Goal: Task Accomplishment & Management: Use online tool/utility

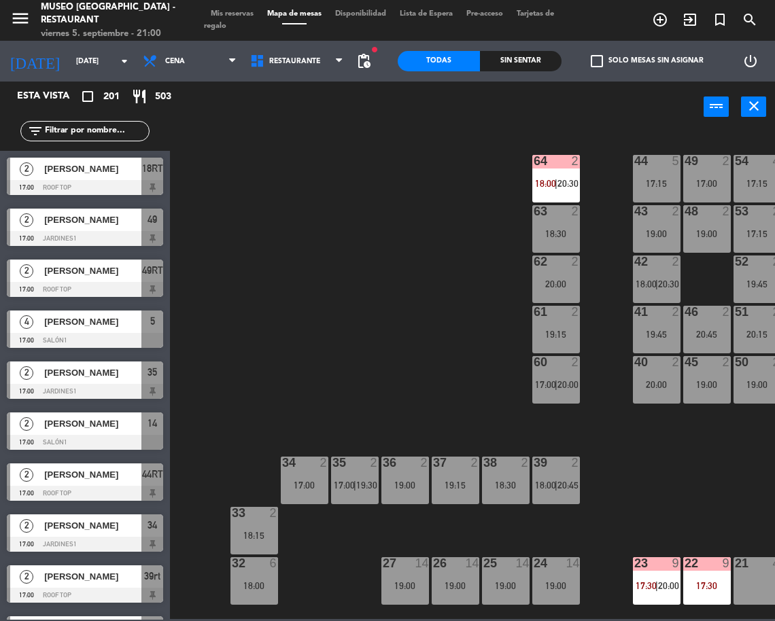
scroll to position [238, 95]
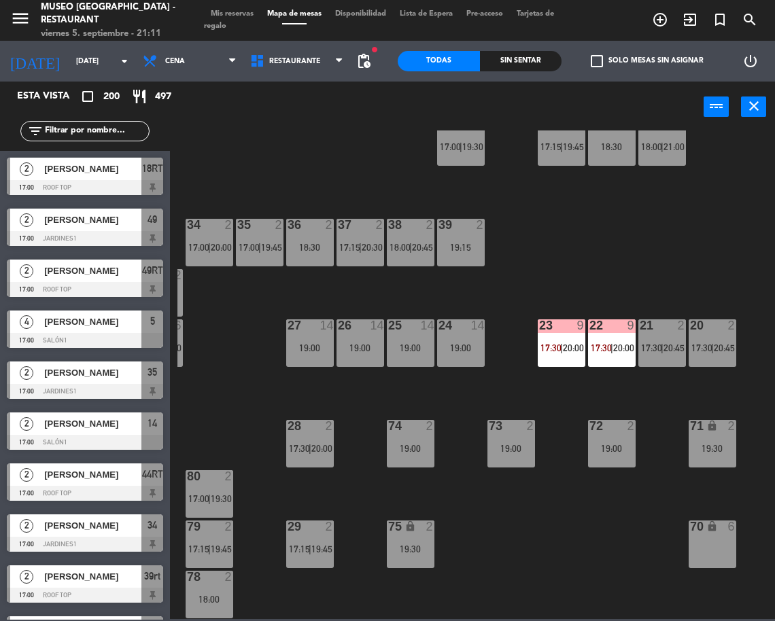
click at [73, 131] on input "text" at bounding box center [96, 131] width 105 height 15
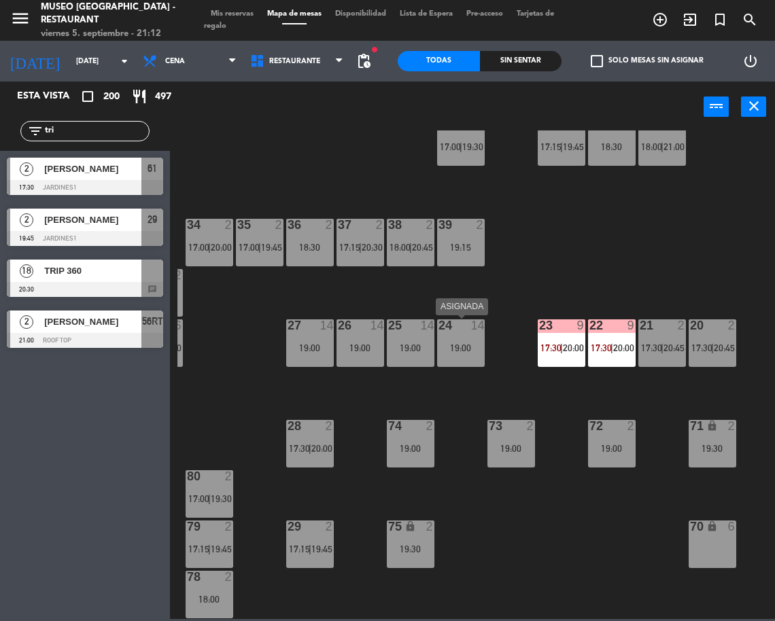
type input "tri"
click at [471, 345] on div "19:00" at bounding box center [461, 348] width 48 height 10
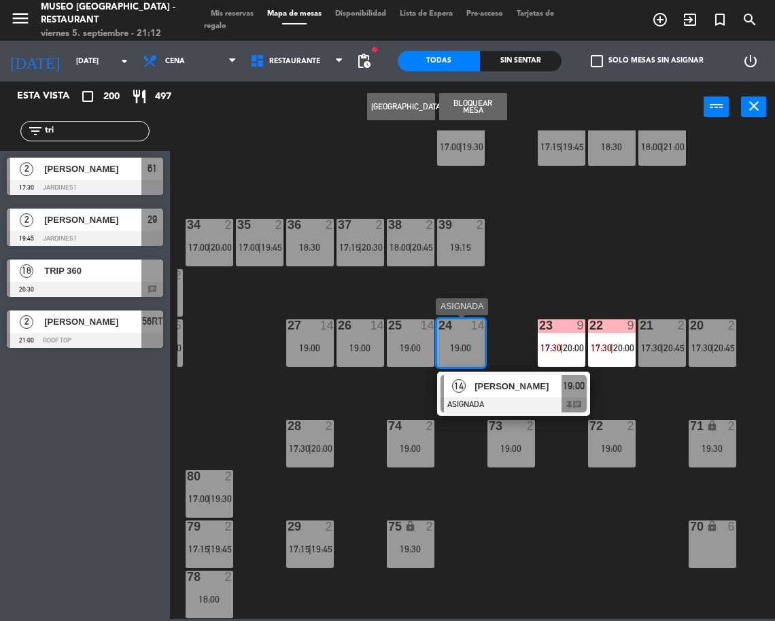
click at [512, 400] on div at bounding box center [513, 405] width 146 height 15
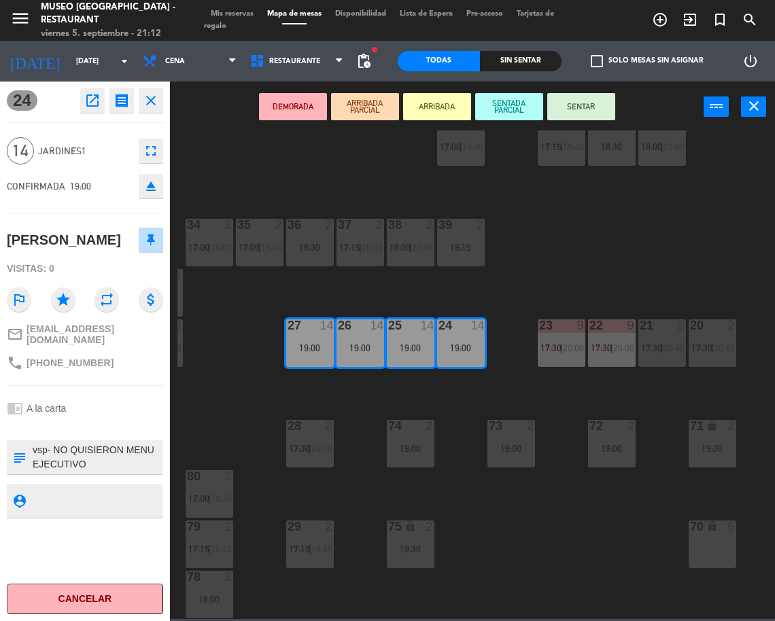
click at [146, 189] on icon "eject" at bounding box center [151, 186] width 16 height 16
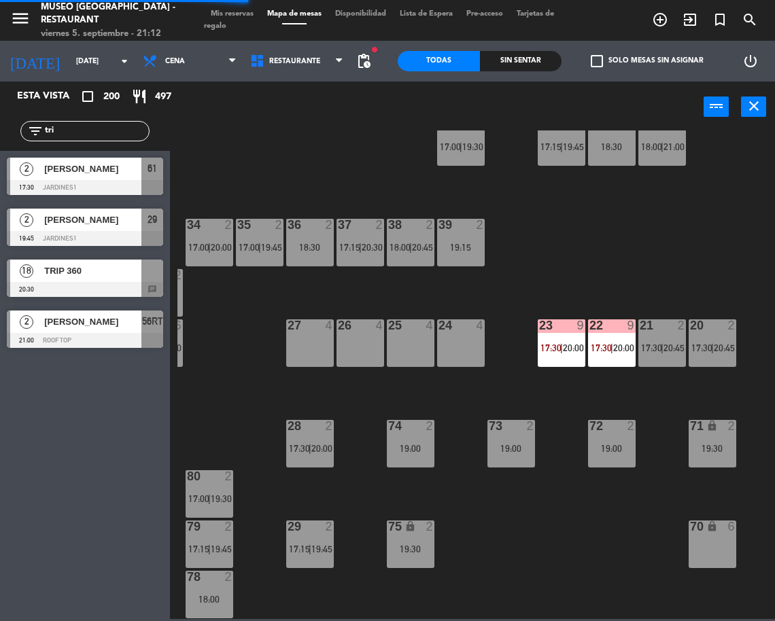
click at [74, 281] on div "TRIP 360" at bounding box center [92, 271] width 99 height 22
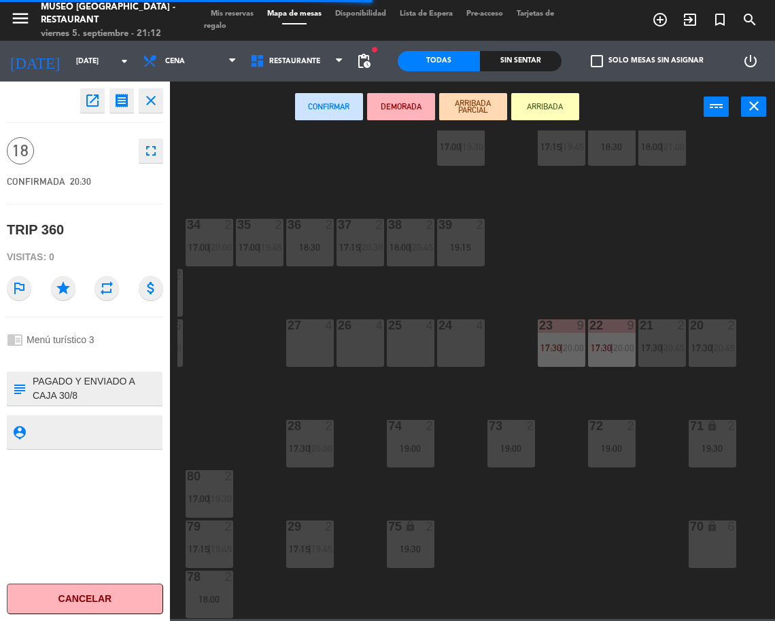
click at [220, 330] on div "44 5 17:15 | 20:30 49 2 17:00 | 20:45 54 4 17:15 | 19:45 64 2 17:30 | 20:00 48 …" at bounding box center [476, 375] width 598 height 489
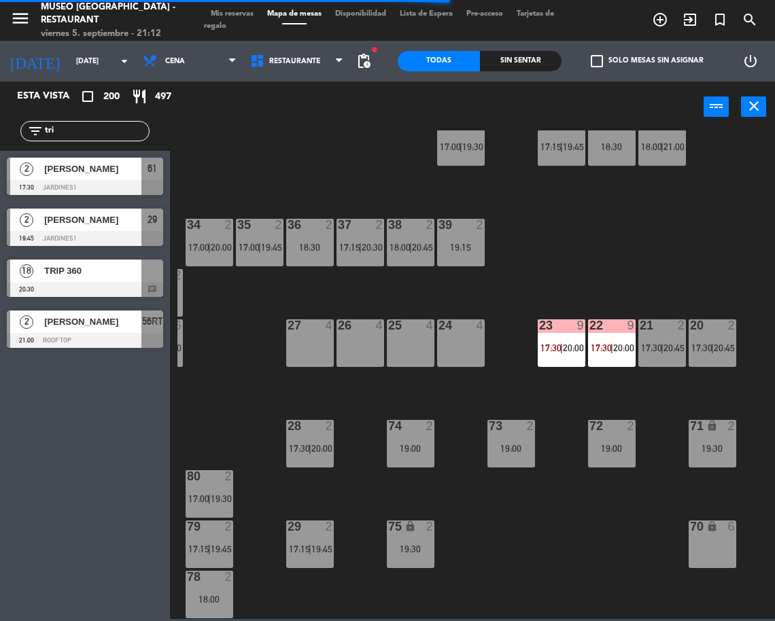
click at [98, 127] on input "tri" at bounding box center [96, 131] width 105 height 15
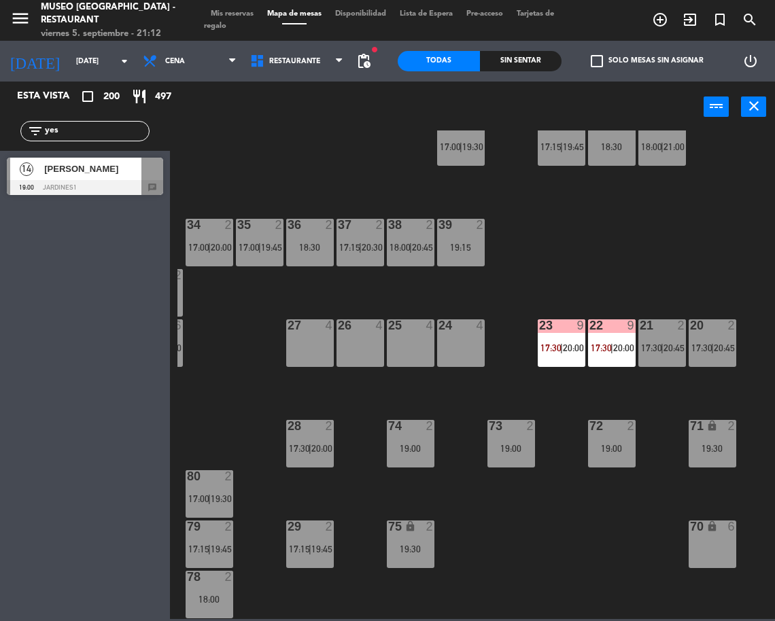
type input "yes"
click at [112, 165] on span "[PERSON_NAME]" at bounding box center [92, 169] width 97 height 14
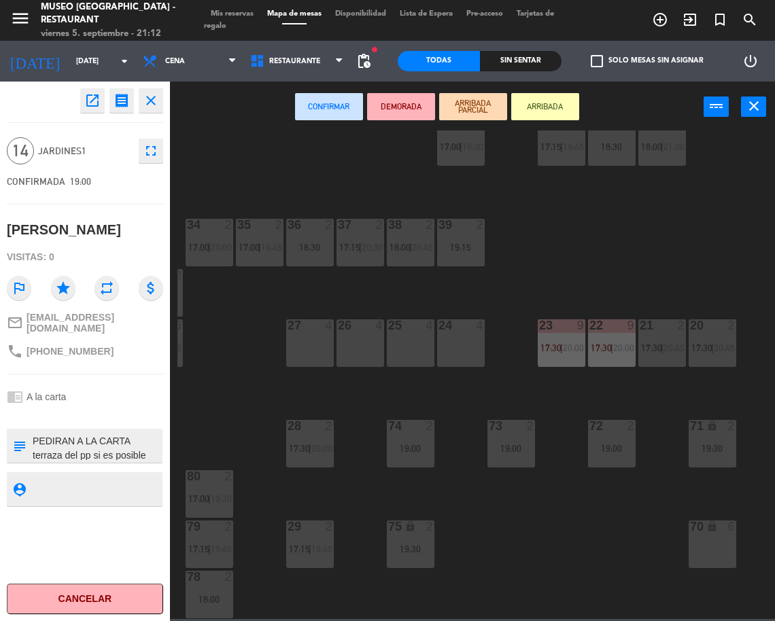
scroll to position [57, 0]
click at [231, 386] on div "44 5 17:15 | 20:30 49 2 17:00 | 20:45 54 4 17:15 | 19:45 64 2 17:30 | 20:00 48 …" at bounding box center [476, 375] width 598 height 489
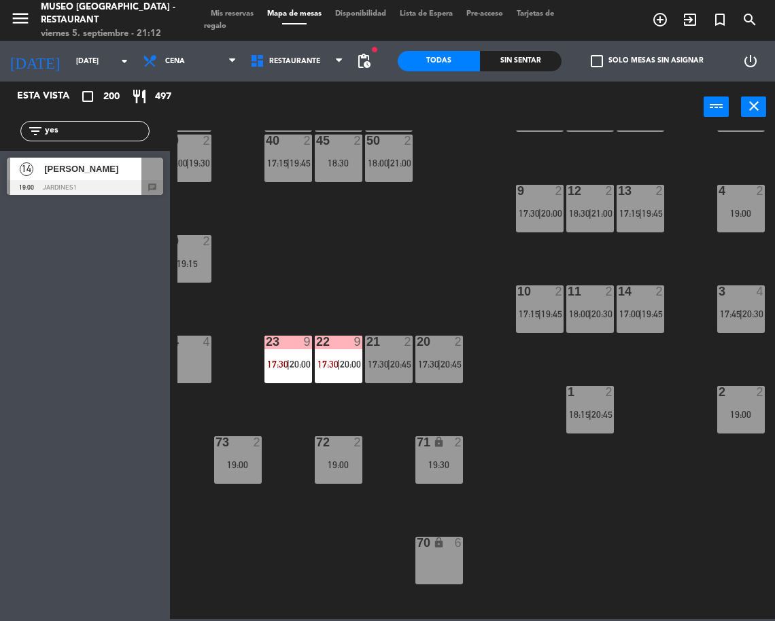
scroll to position [226, 368]
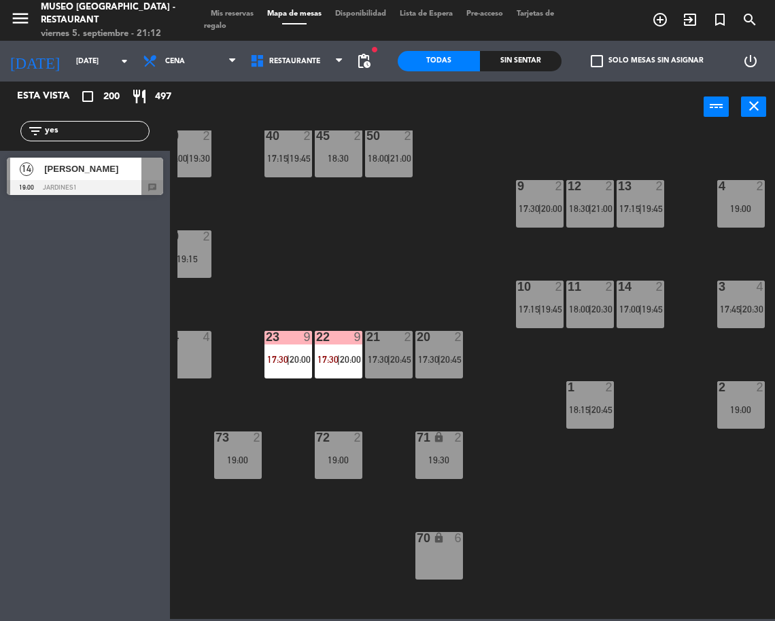
click at [344, 366] on div "22 9 17:30 | 20:00" at bounding box center [339, 355] width 48 height 48
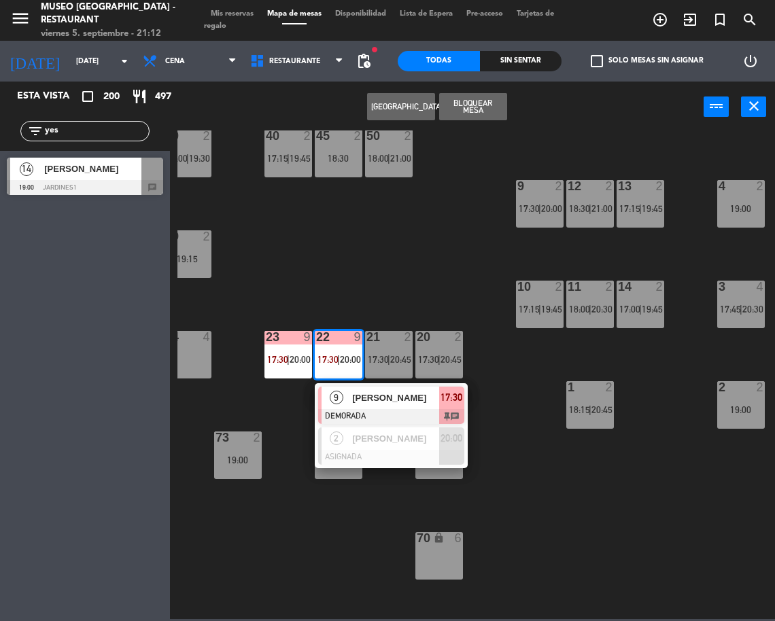
click at [374, 398] on span "[PERSON_NAME]" at bounding box center [395, 398] width 87 height 14
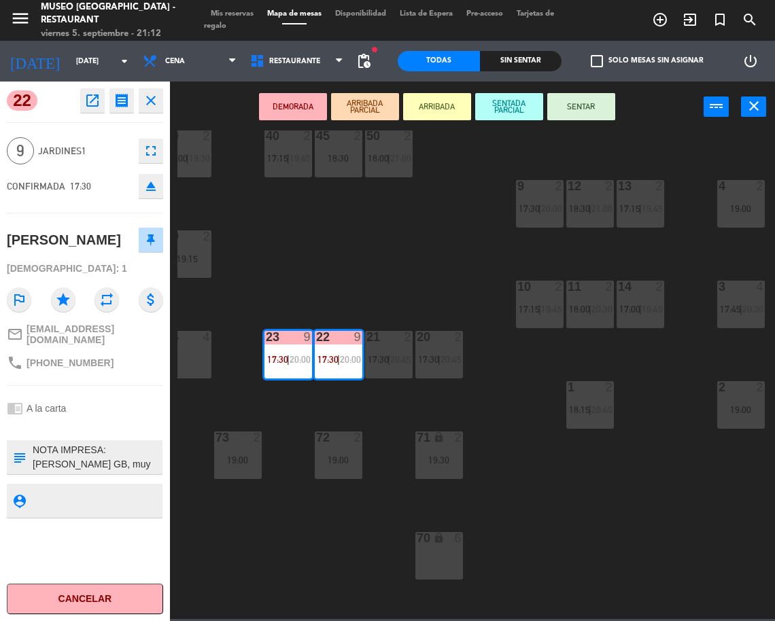
click at [147, 196] on button "eject" at bounding box center [151, 186] width 24 height 24
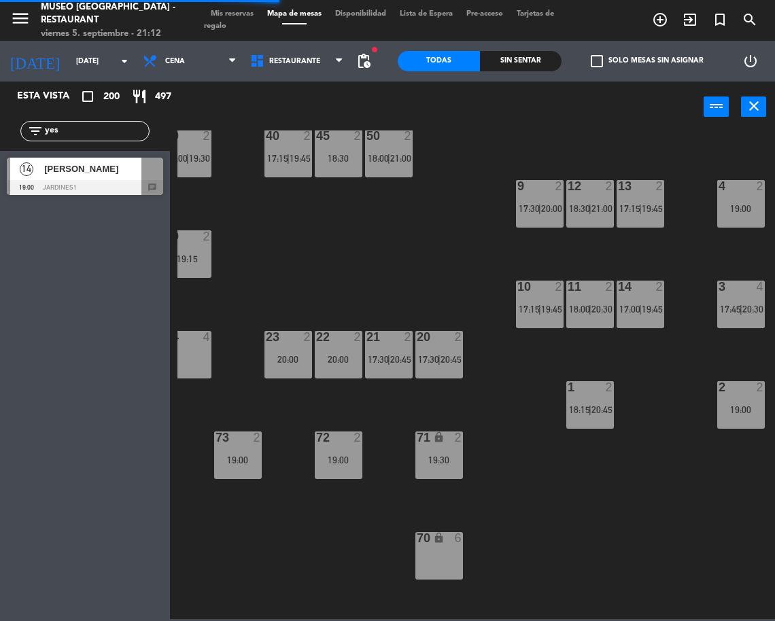
click at [396, 370] on div "21 2 17:30 | 20:45" at bounding box center [389, 355] width 48 height 48
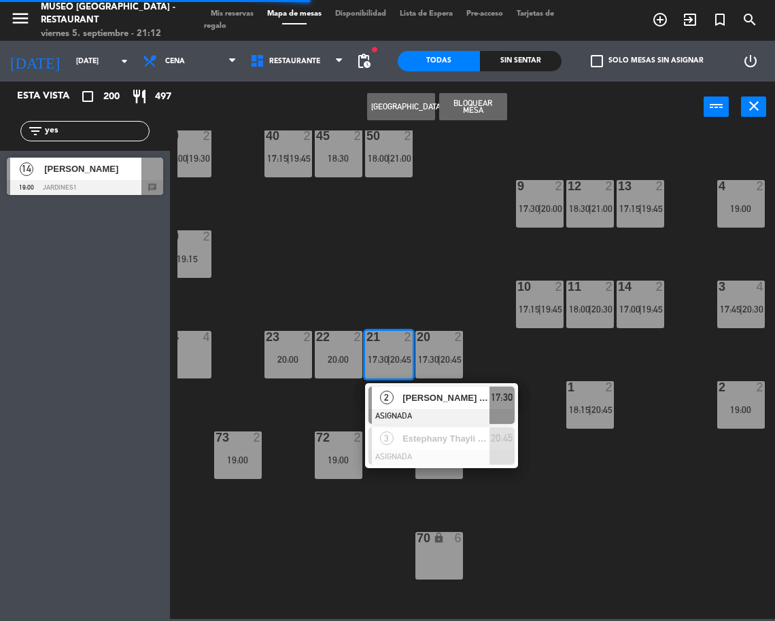
click at [438, 418] on div at bounding box center [441, 416] width 146 height 15
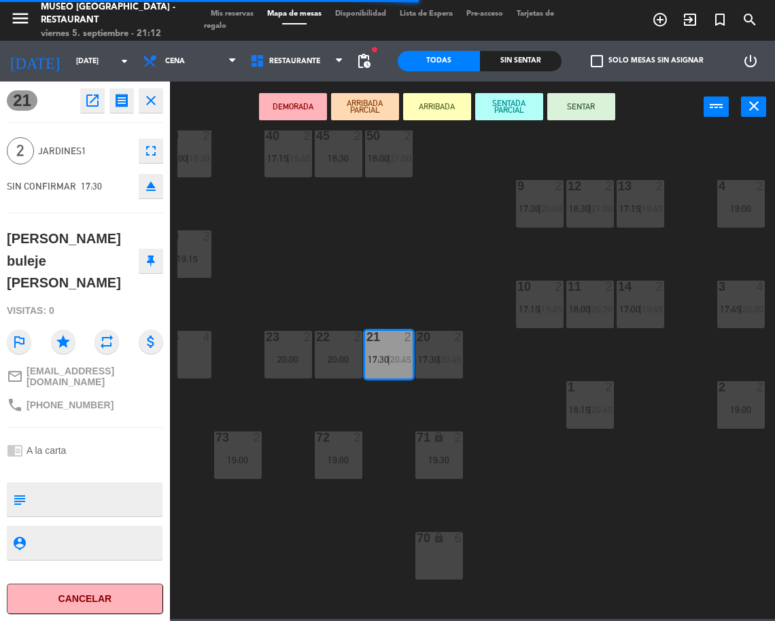
click at [456, 537] on div "6" at bounding box center [459, 538] width 8 height 12
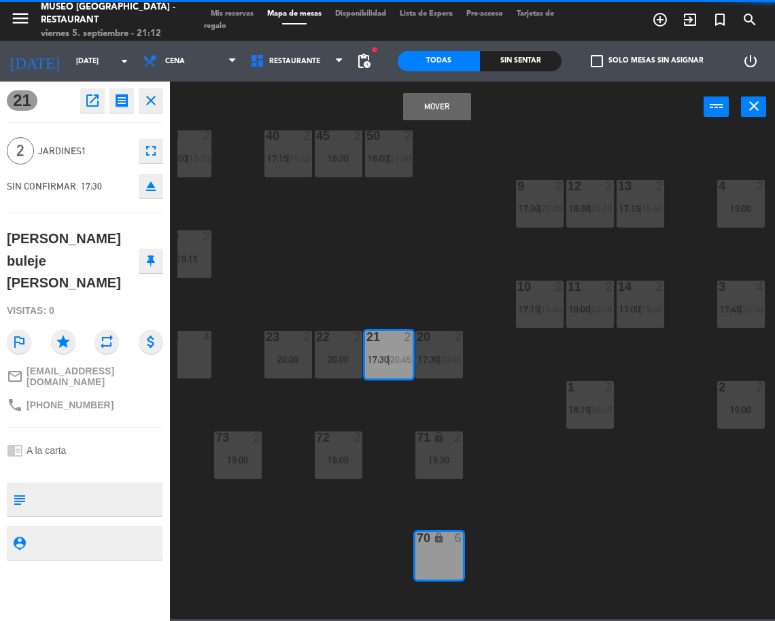
click at [449, 107] on button "Mover" at bounding box center [437, 106] width 68 height 27
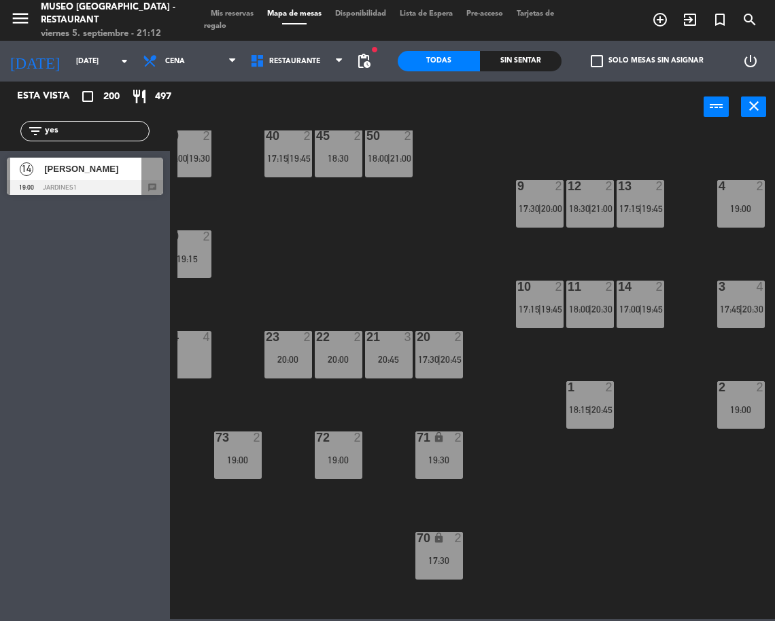
click at [452, 336] on div "2" at bounding box center [462, 337] width 22 height 12
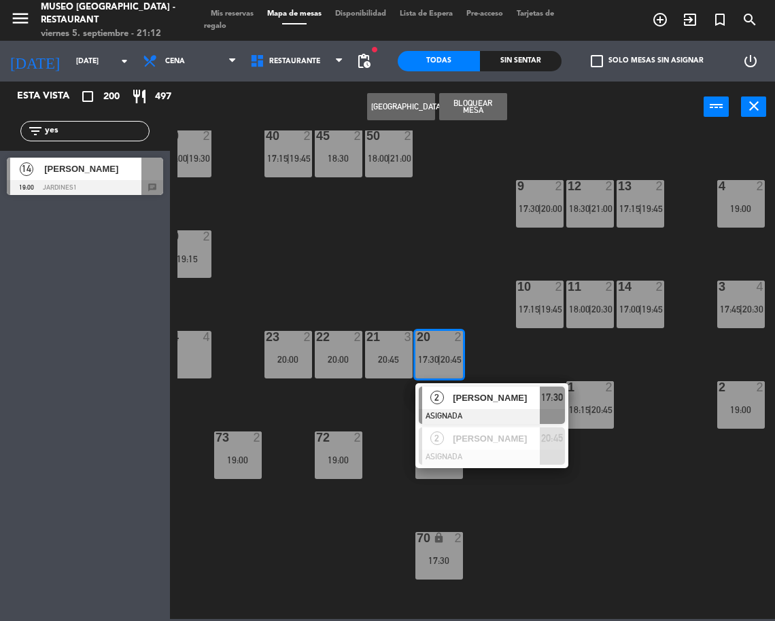
click at [470, 387] on div "[PERSON_NAME]" at bounding box center [495, 398] width 88 height 22
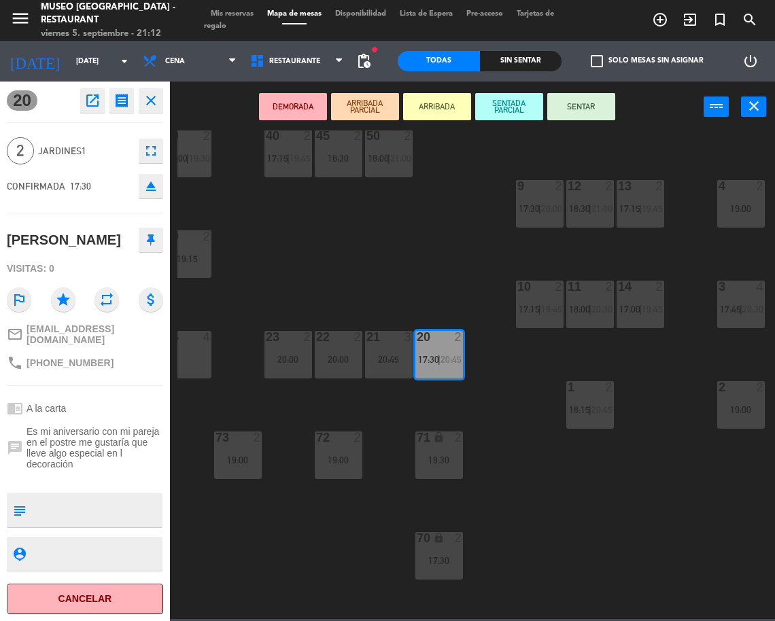
click at [755, 401] on div "2 2 19:00" at bounding box center [741, 405] width 48 height 48
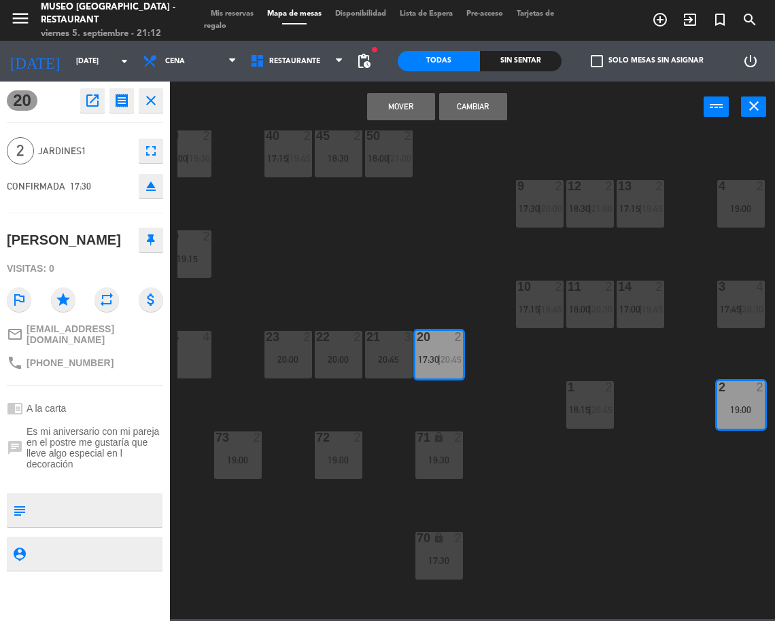
click at [423, 101] on button "Mover" at bounding box center [401, 106] width 68 height 27
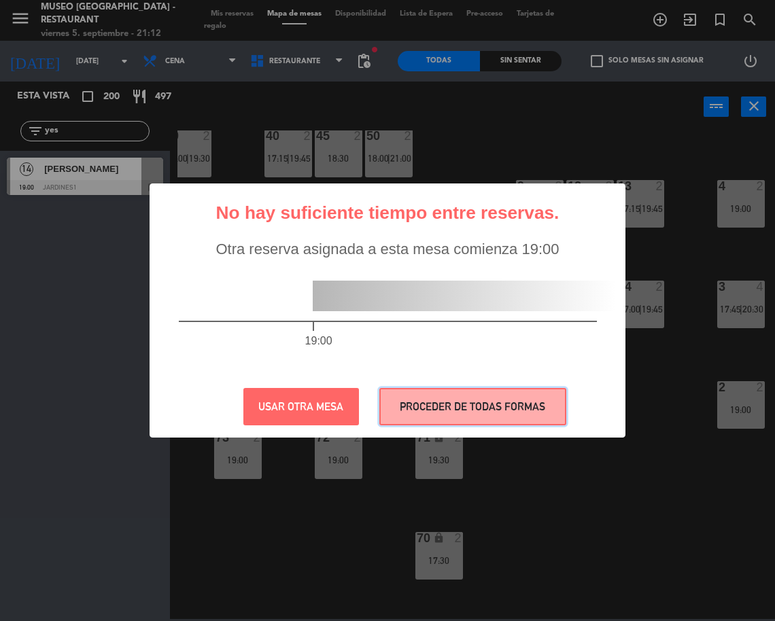
click at [450, 404] on button "PROCEDER DE TODAS FORMAS" at bounding box center [472, 406] width 187 height 37
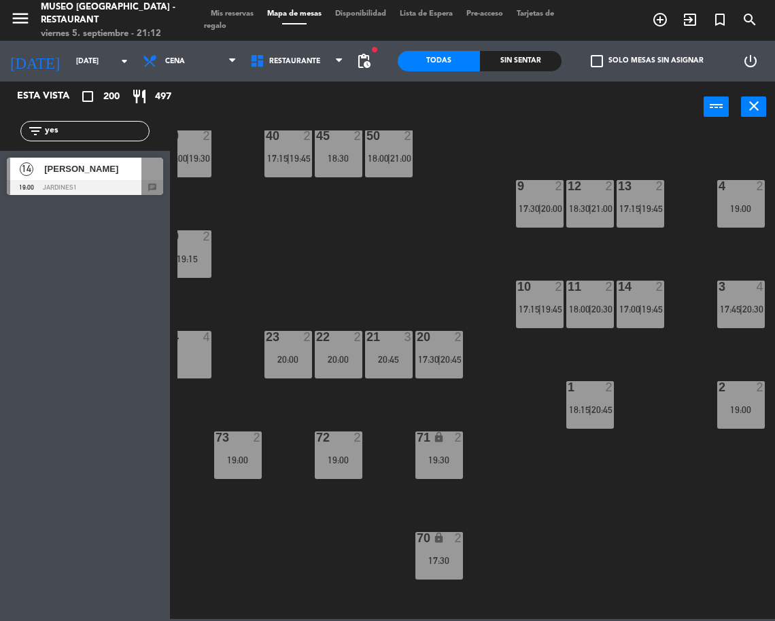
click at [97, 180] on div at bounding box center [85, 187] width 156 height 15
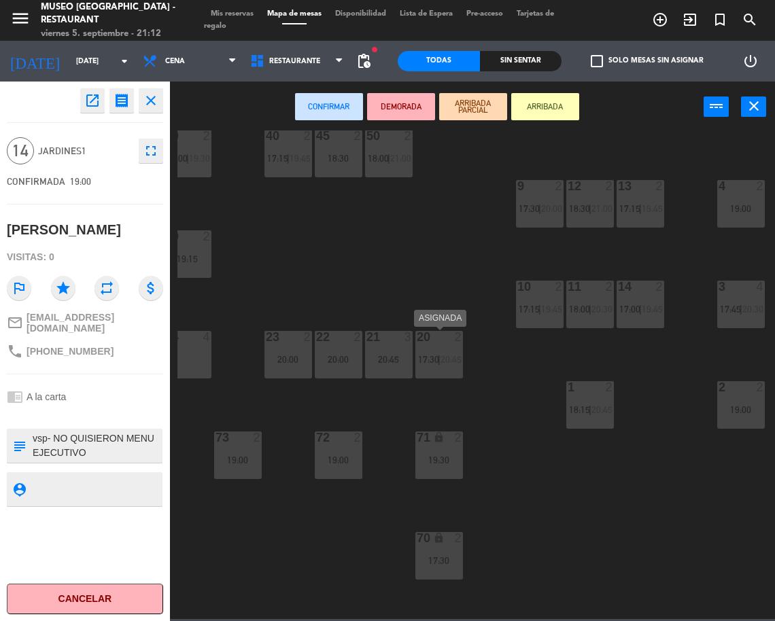
click at [426, 357] on span "17:30" at bounding box center [428, 359] width 21 height 11
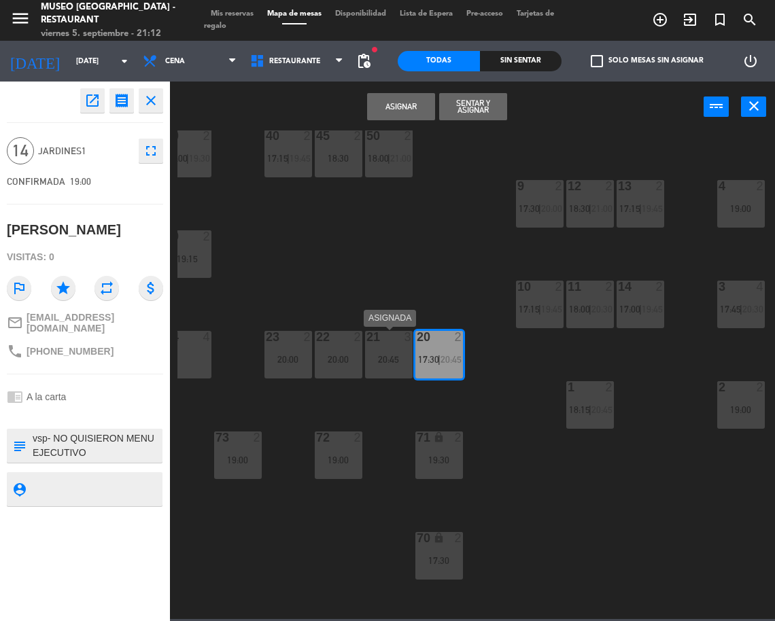
click at [396, 348] on div "21 3 20:45" at bounding box center [389, 355] width 48 height 48
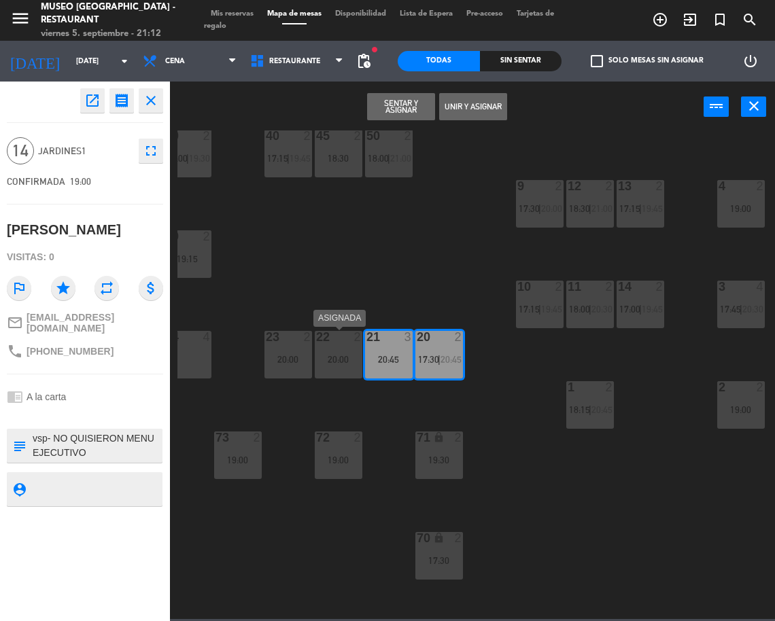
click at [337, 336] on div at bounding box center [338, 337] width 22 height 12
click at [289, 340] on div at bounding box center [288, 337] width 22 height 12
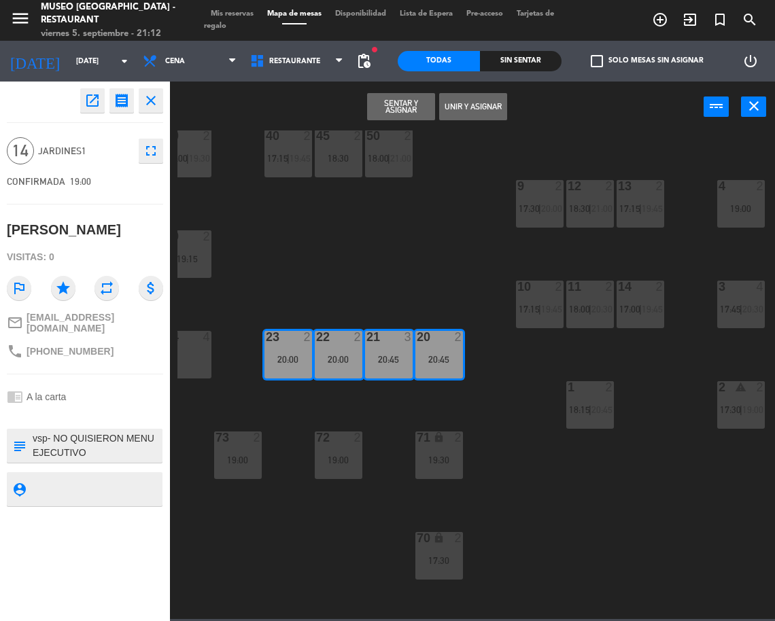
click at [463, 110] on button "Unir y asignar" at bounding box center [473, 106] width 68 height 27
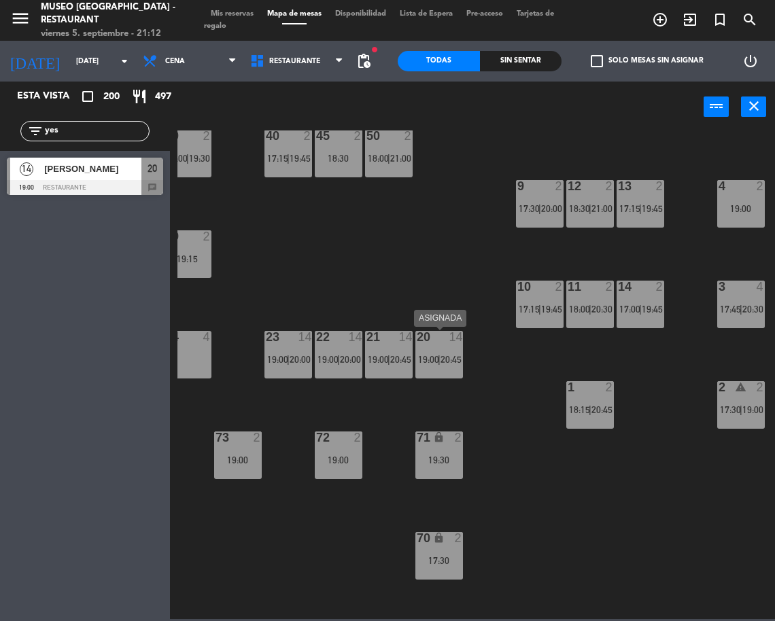
click at [459, 354] on span "20:45" at bounding box center [450, 359] width 21 height 11
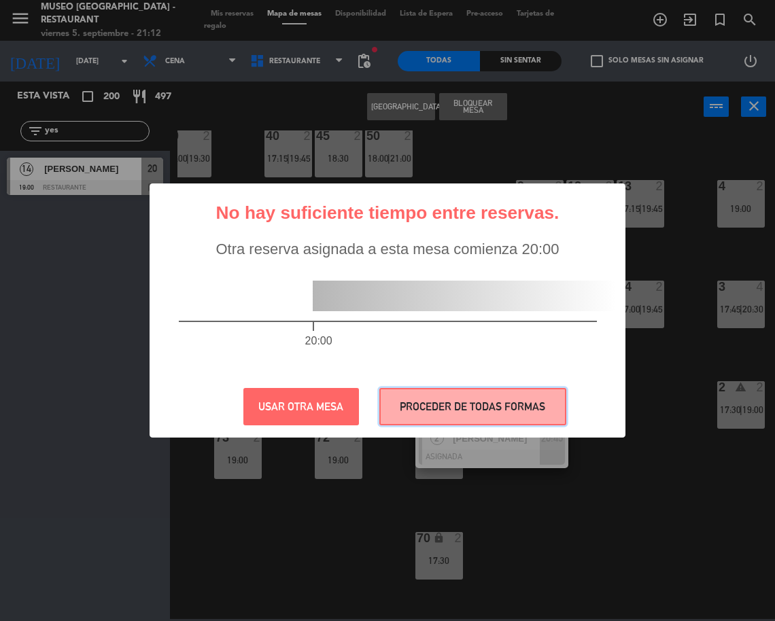
click at [486, 401] on button "PROCEDER DE TODAS FORMAS" at bounding box center [472, 406] width 187 height 37
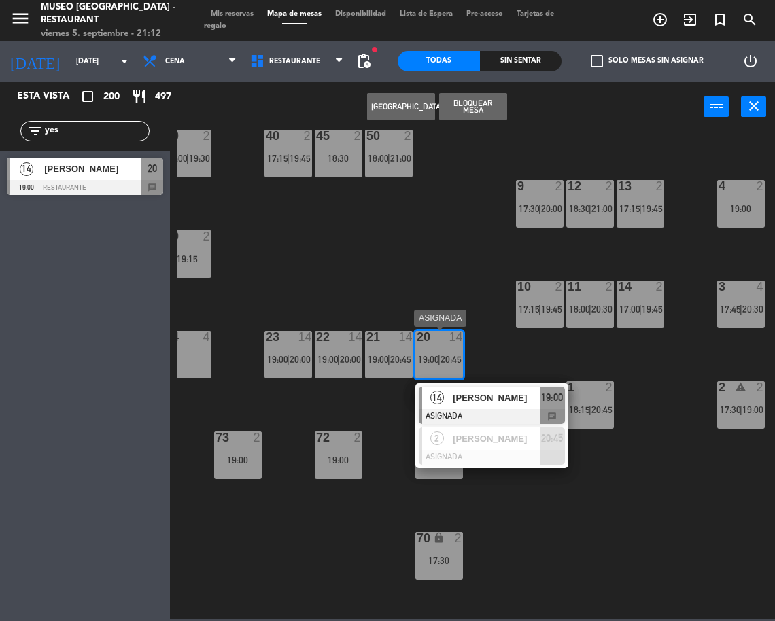
click at [466, 398] on span "[PERSON_NAME]" at bounding box center [496, 398] width 87 height 14
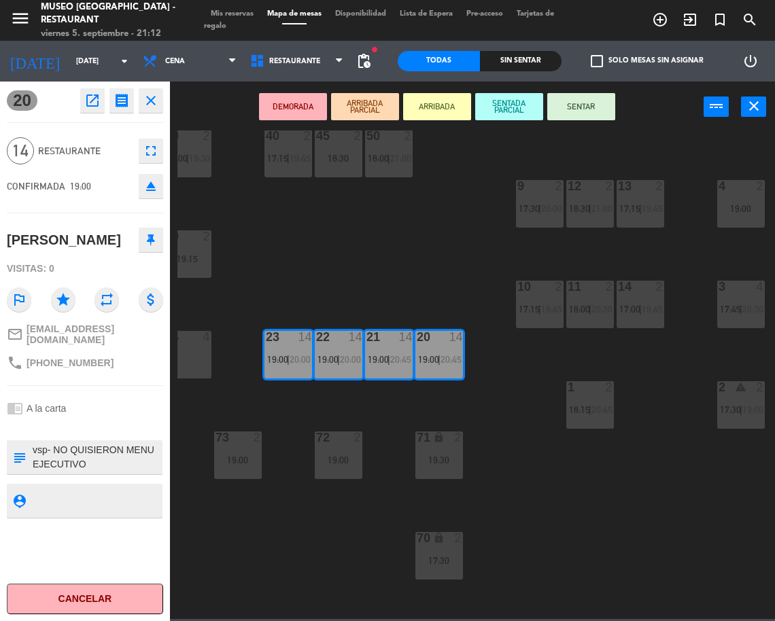
click at [307, 105] on button "DEMORADA" at bounding box center [293, 106] width 68 height 27
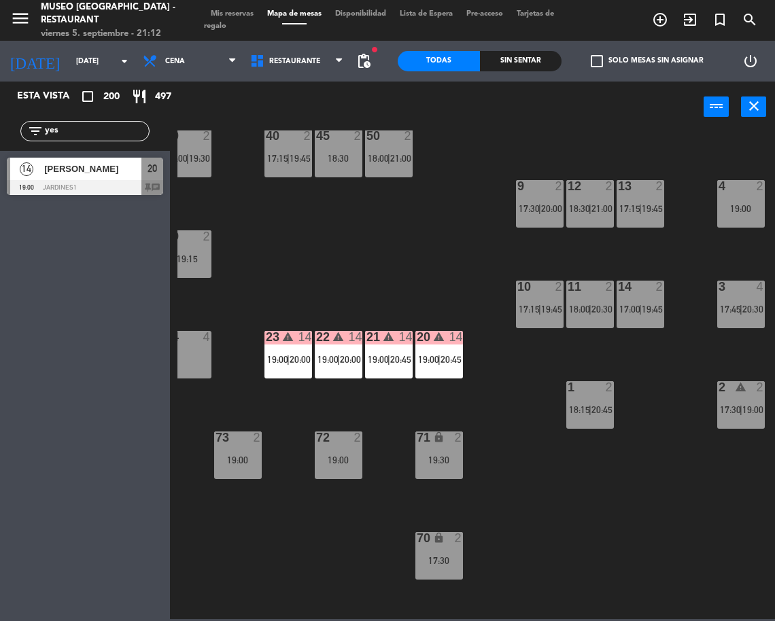
click at [145, 173] on div "14 [PERSON_NAME] 19:00 Jardines1 20 chat" at bounding box center [85, 176] width 170 height 51
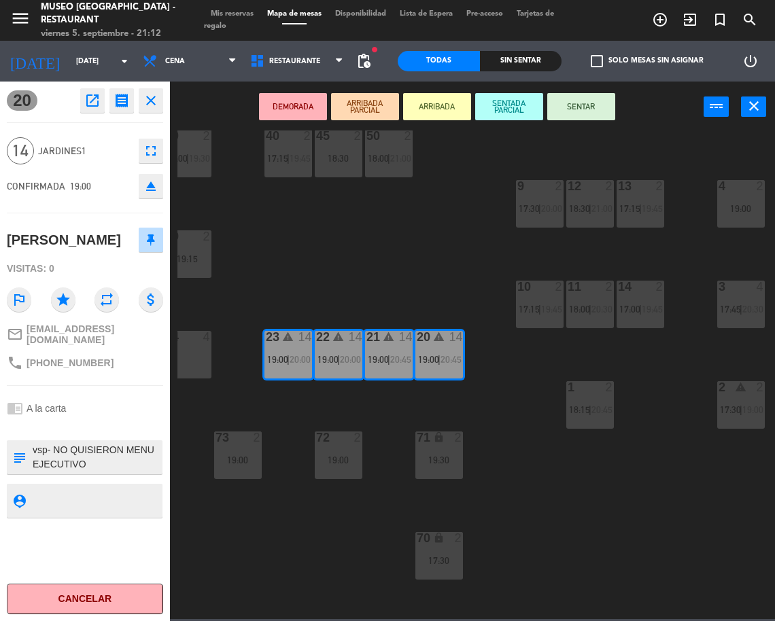
click at [390, 260] on div "44 5 17:15 | 20:30 49 2 17:00 | 20:45 54 4 17:15 | 19:45 64 2 17:30 | 20:00 48 …" at bounding box center [476, 375] width 598 height 489
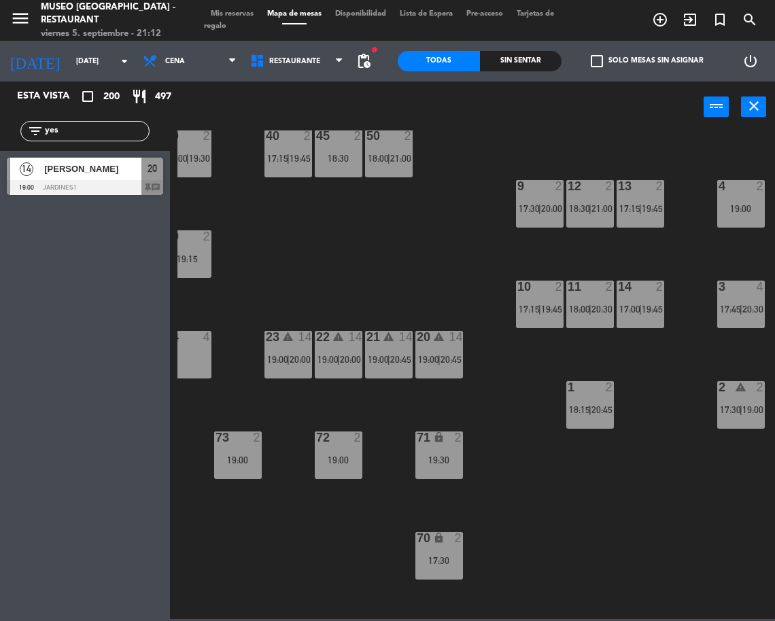
click at [356, 341] on div "14" at bounding box center [356, 337] width 14 height 12
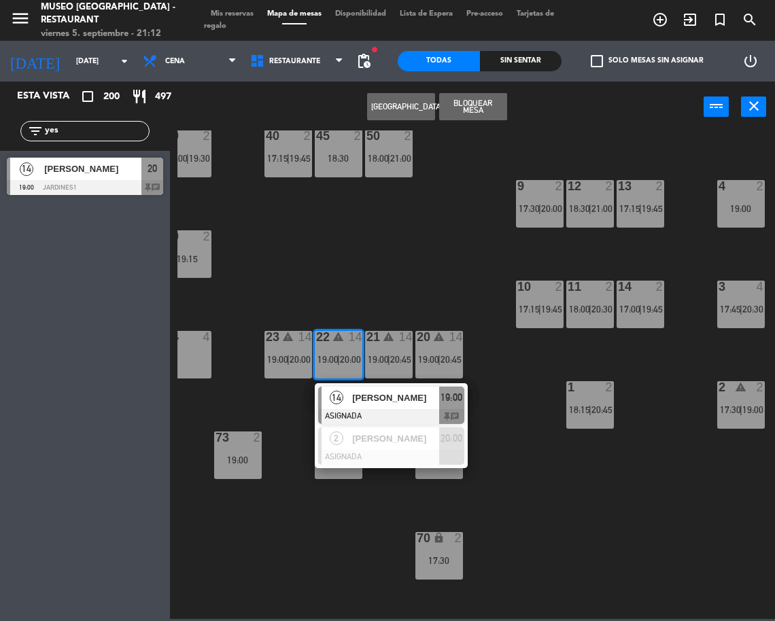
click at [397, 404] on span "[PERSON_NAME]" at bounding box center [395, 398] width 87 height 14
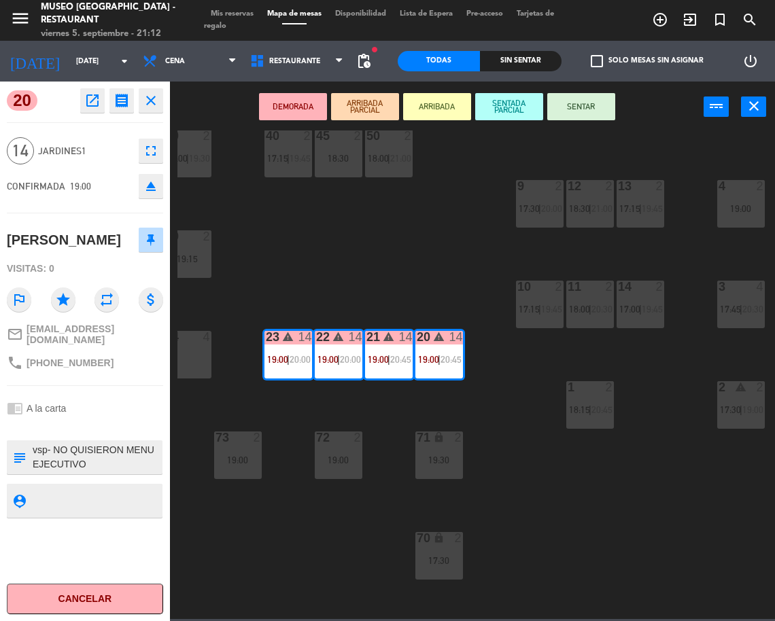
click at [240, 254] on div "44 5 17:15 | 20:30 49 2 17:00 | 20:45 54 4 17:15 | 19:45 64 2 17:30 | 20:00 48 …" at bounding box center [476, 375] width 598 height 489
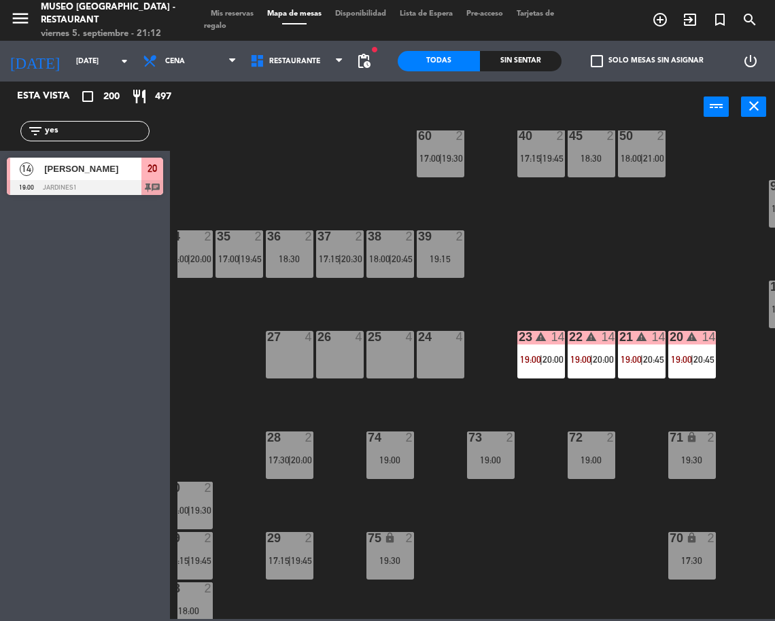
scroll to position [226, 105]
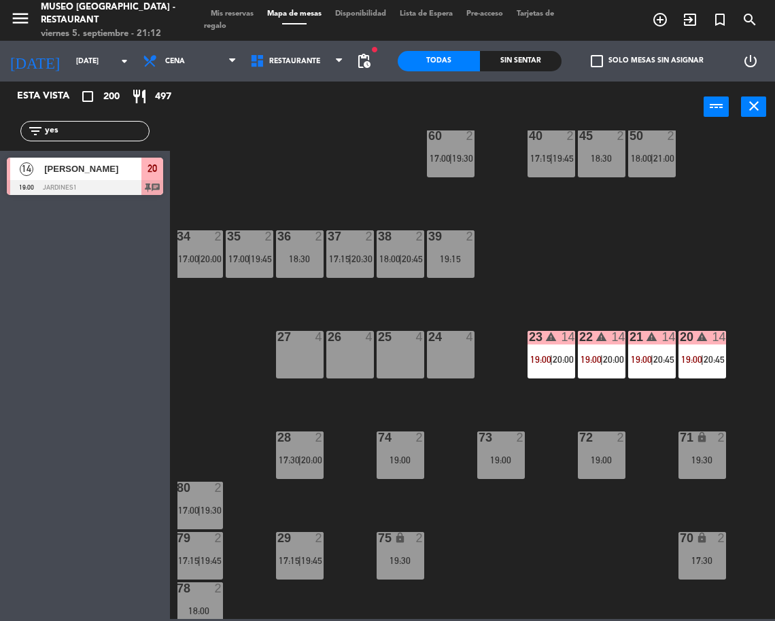
click at [97, 132] on input "yes" at bounding box center [96, 131] width 105 height 15
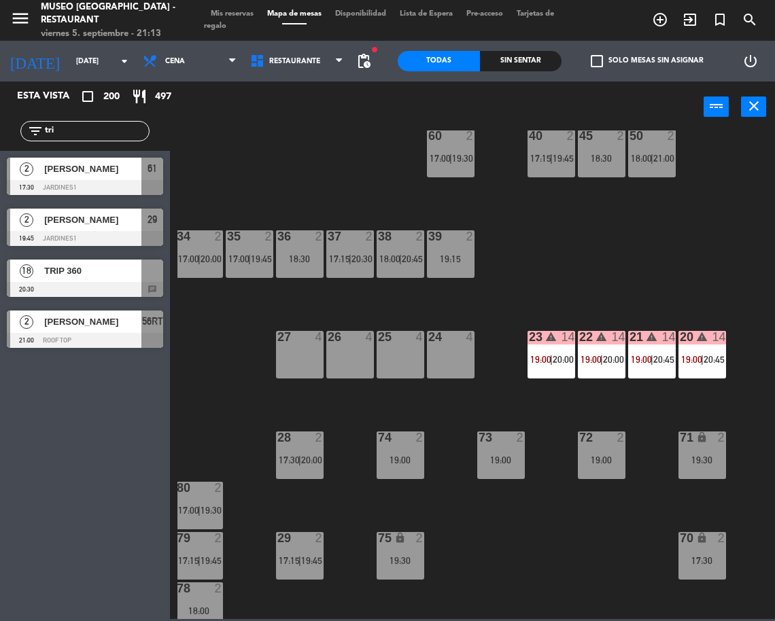
type input "tri"
click at [122, 275] on span "TRIP 360" at bounding box center [92, 271] width 97 height 14
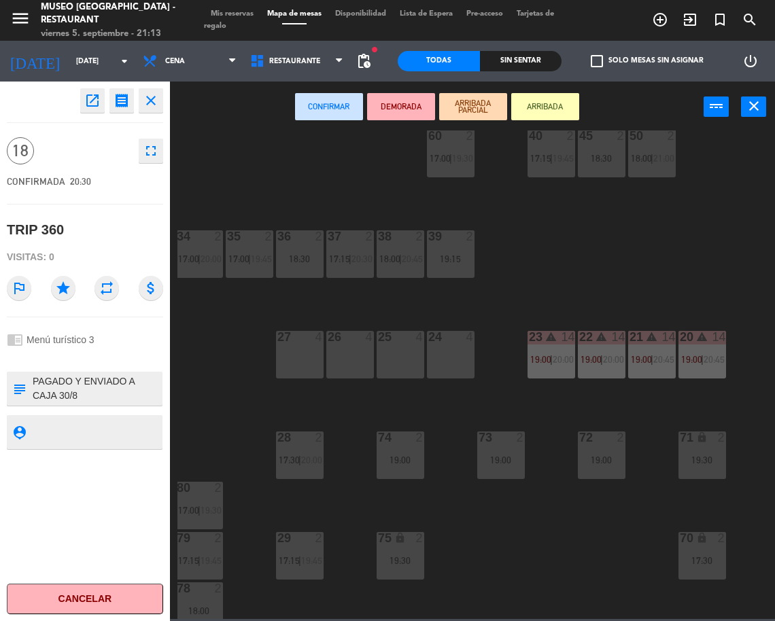
click at [454, 365] on div "24 4" at bounding box center [451, 355] width 48 height 48
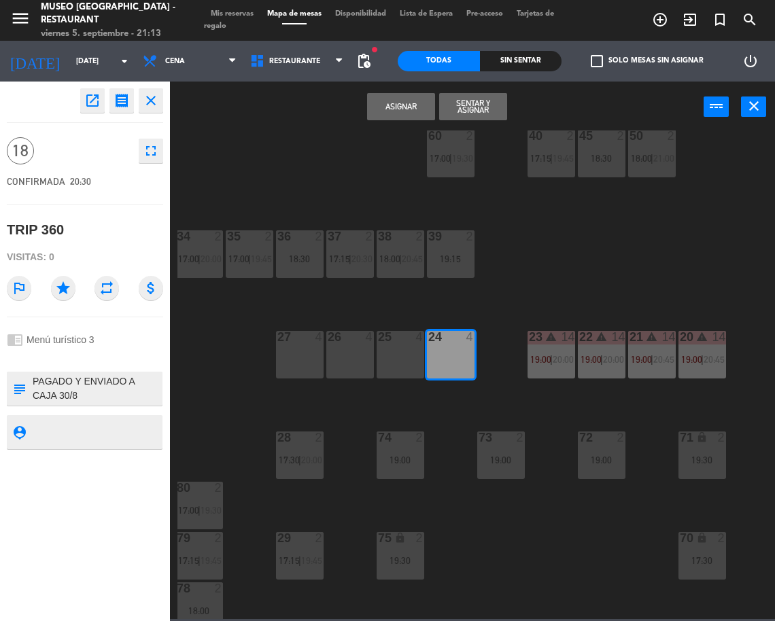
click at [417, 356] on div "25 4" at bounding box center [401, 355] width 48 height 48
click at [353, 343] on div at bounding box center [350, 337] width 22 height 12
click at [309, 342] on div at bounding box center [299, 337] width 22 height 12
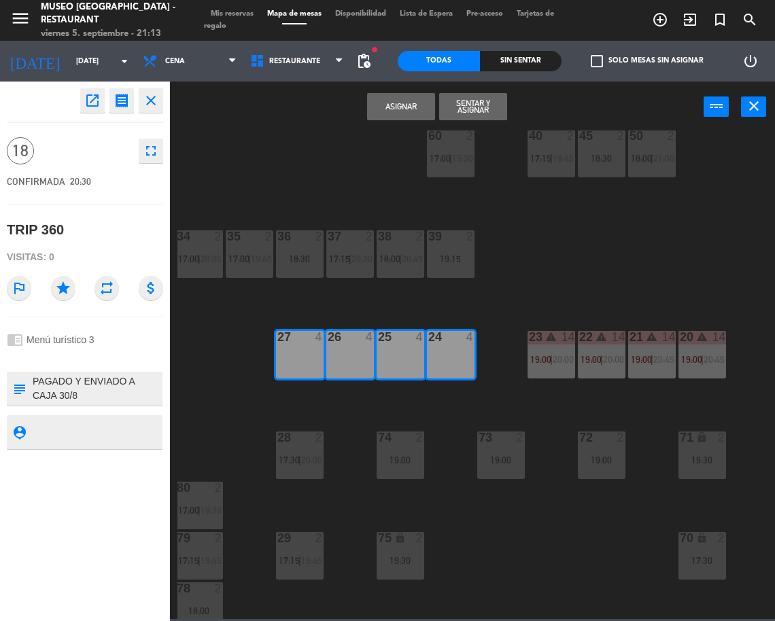
click at [421, 105] on button "Asignar" at bounding box center [401, 106] width 68 height 27
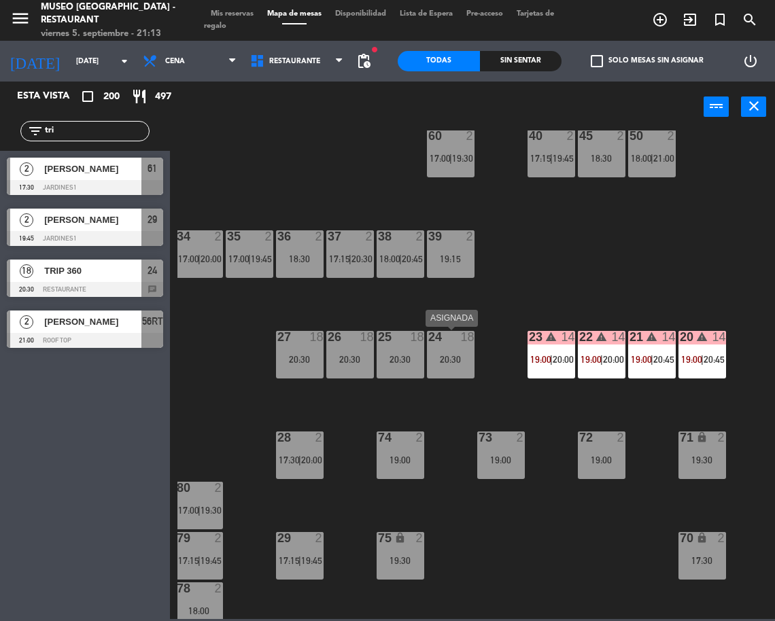
click at [455, 347] on div "24 18 20:30" at bounding box center [451, 355] width 48 height 48
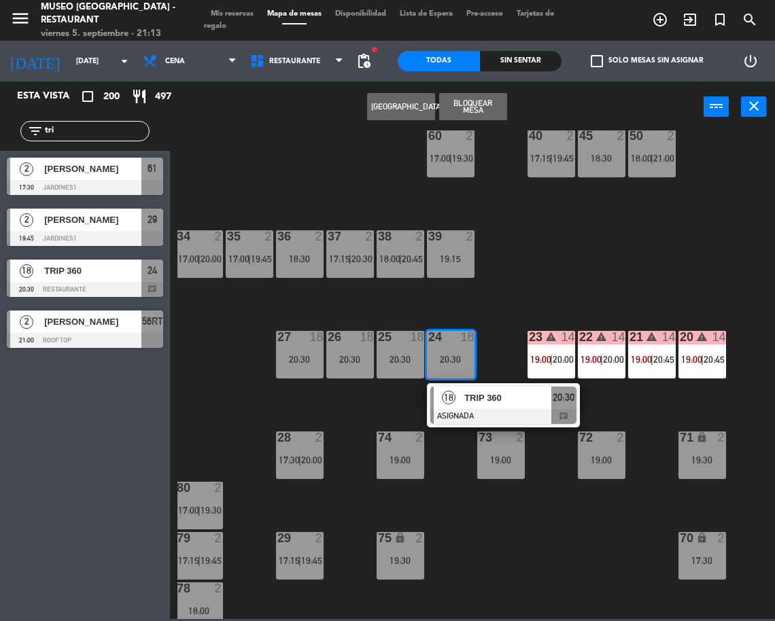
click at [489, 404] on span "TRIP 360" at bounding box center [507, 398] width 87 height 14
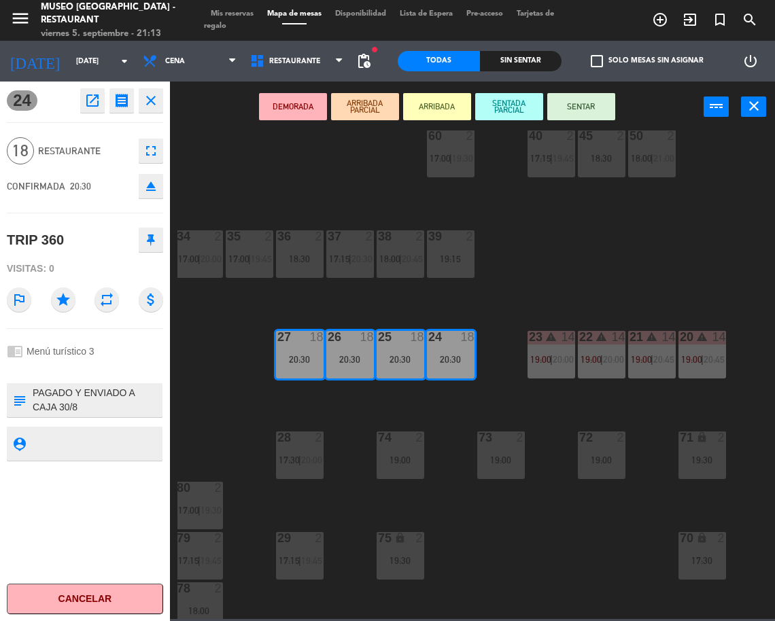
click at [298, 101] on button "DEMORADA" at bounding box center [293, 106] width 68 height 27
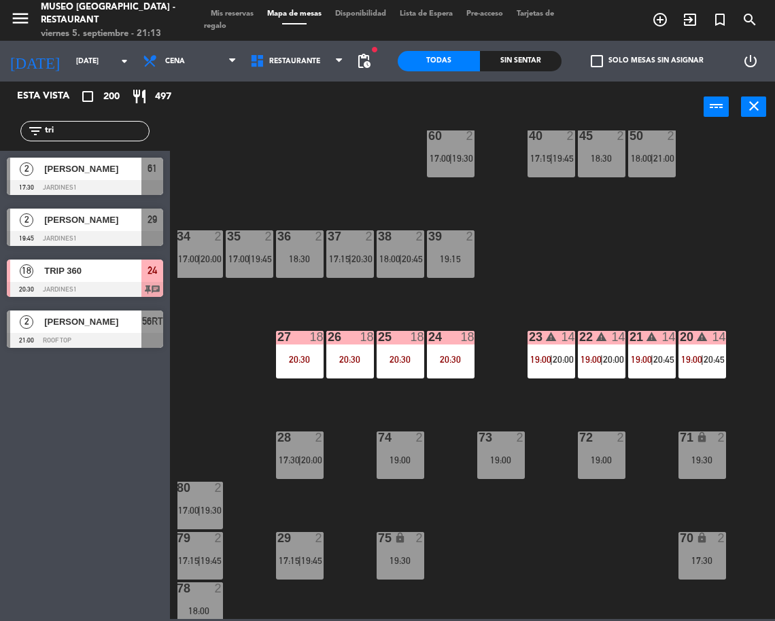
click at [141, 267] on div "18 TRIP 360 20:30 Jardines1 24 chat" at bounding box center [85, 278] width 170 height 51
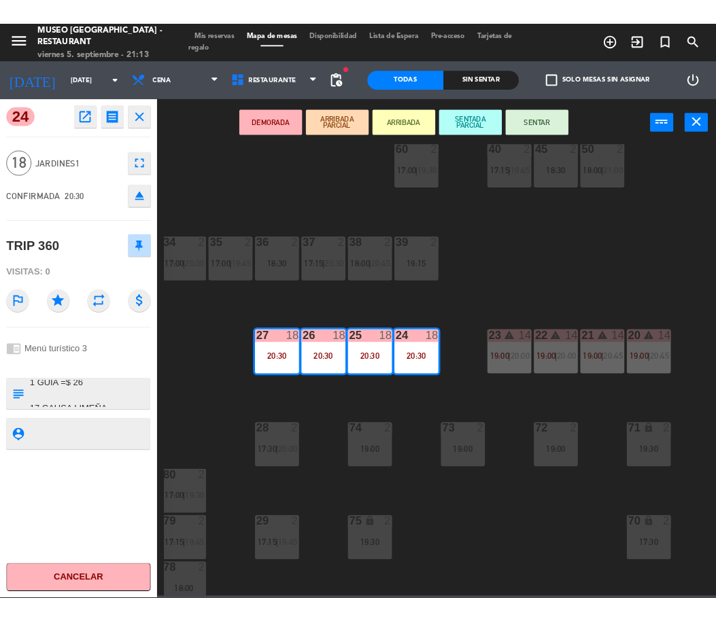
scroll to position [177, 0]
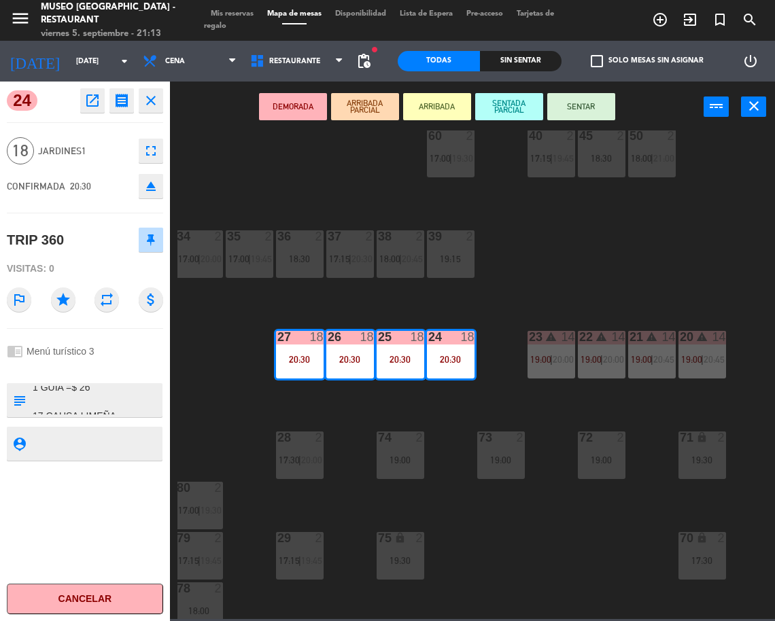
click at [540, 243] on div "44 5 17:15 | 20:30 49 2 17:00 | 20:45 54 4 17:15 | 19:45 64 2 17:30 | 20:00 48 …" at bounding box center [476, 375] width 598 height 489
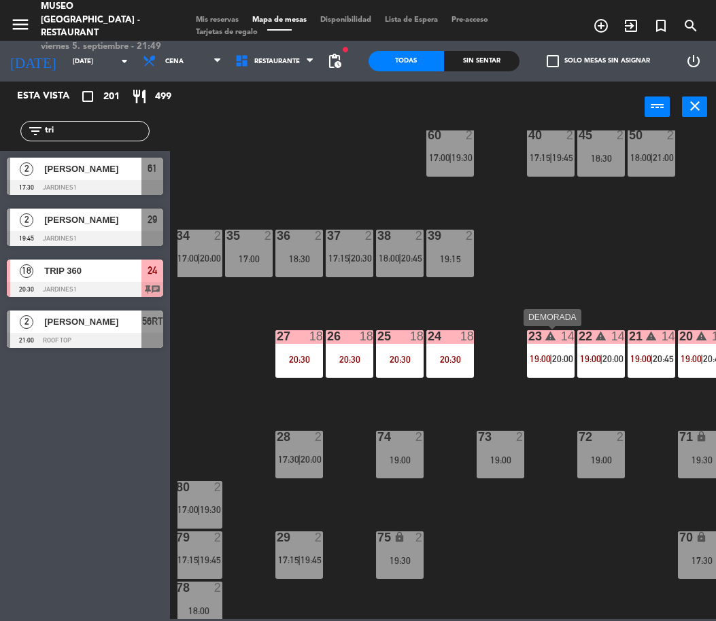
click at [552, 356] on span "|" at bounding box center [550, 358] width 3 height 11
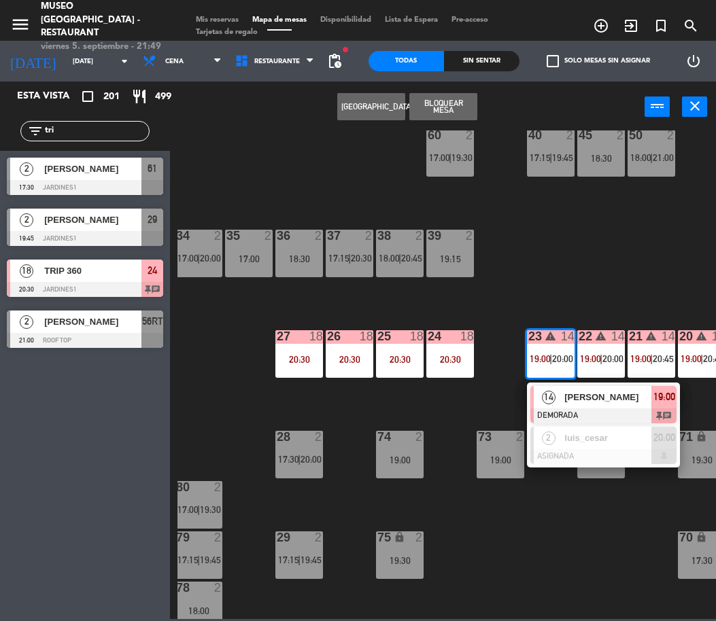
click at [583, 394] on span "[PERSON_NAME]" at bounding box center [607, 397] width 87 height 14
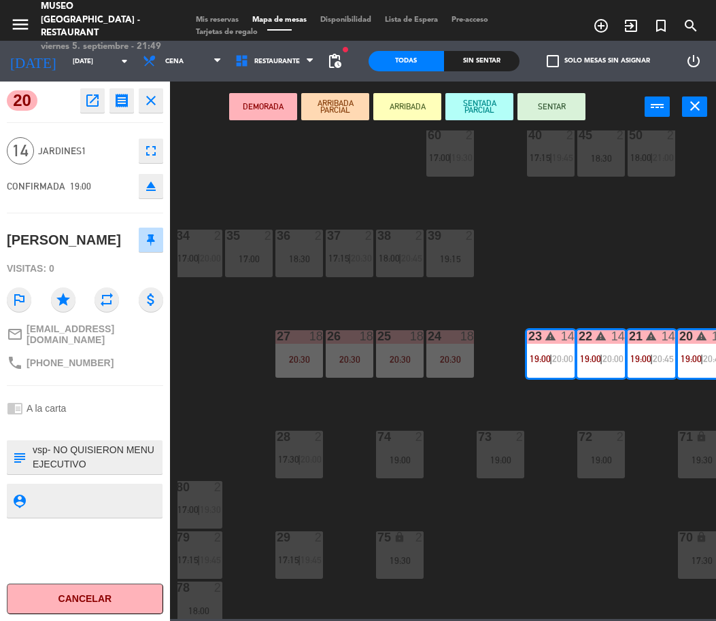
click at [645, 436] on div "44 5 17:15 49 2 17:00 | 20:45 54 4 17:15 | 19:45 64 2 17:30 | 20:00 48 2 19:00 …" at bounding box center [446, 375] width 538 height 489
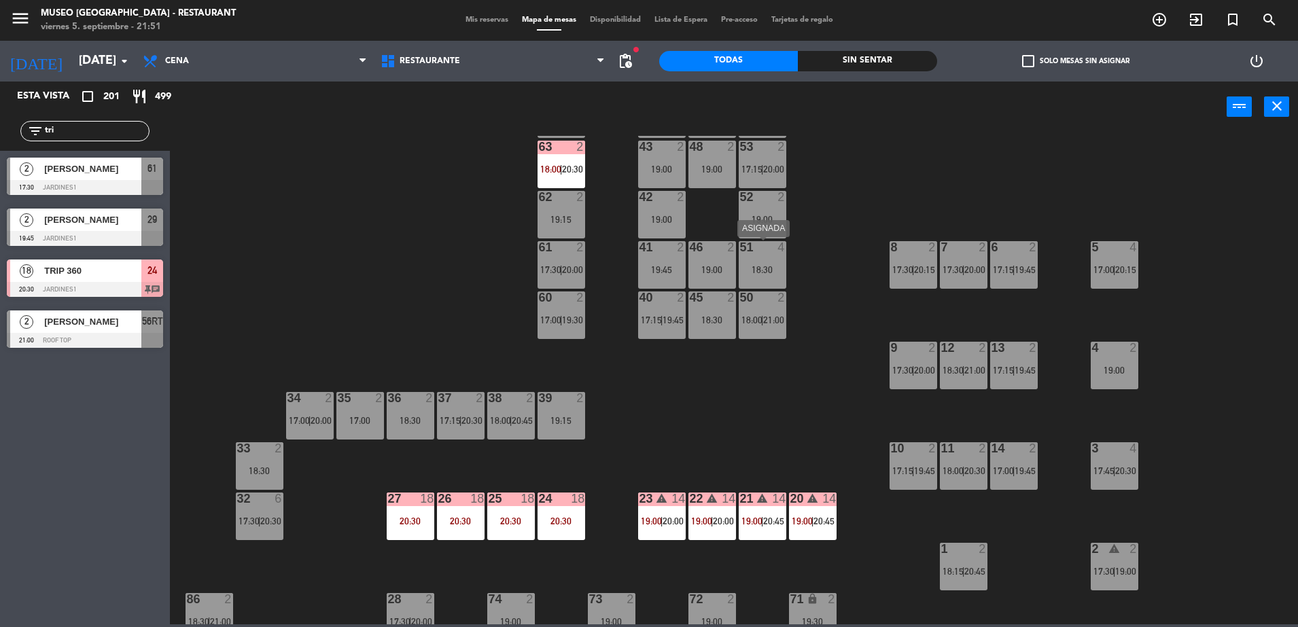
scroll to position [0, 0]
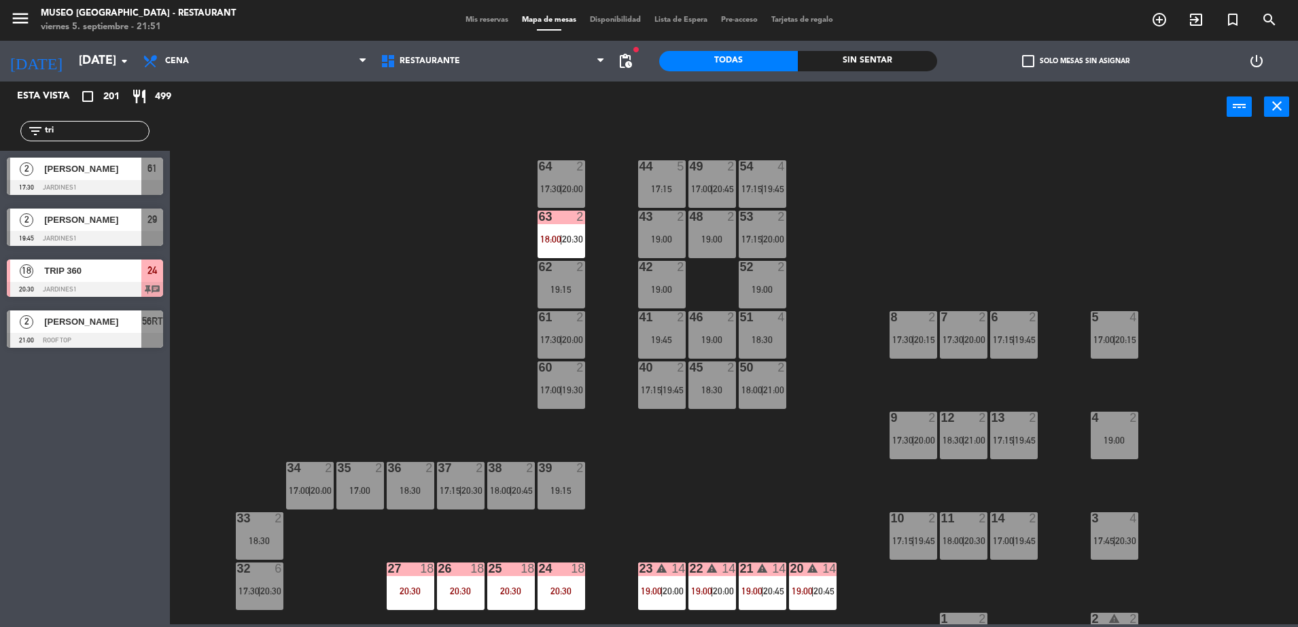
click at [108, 139] on div "filter_list tri" at bounding box center [84, 131] width 129 height 20
click at [102, 132] on input "tri" at bounding box center [96, 131] width 105 height 15
